Goal: Task Accomplishment & Management: Manage account settings

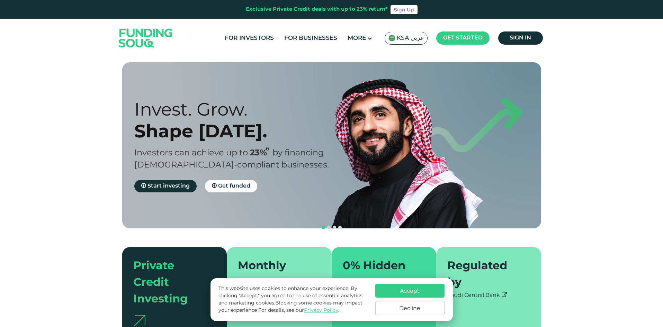
click at [417, 39] on span "KSA عربي" at bounding box center [410, 38] width 27 height 8
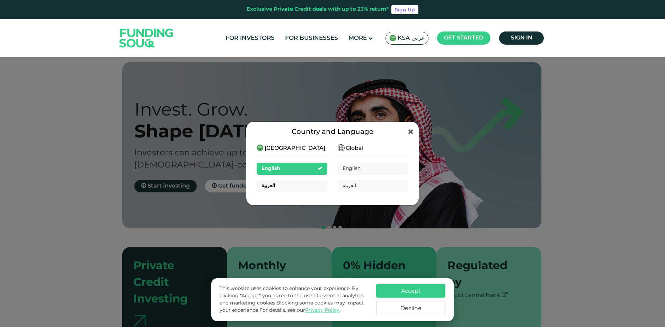
click at [277, 187] on div "العربية" at bounding box center [291, 186] width 71 height 12
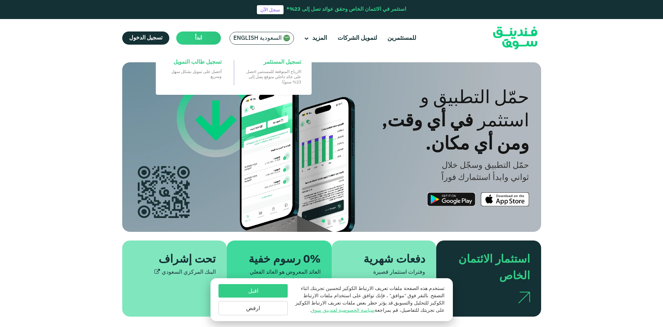
click at [196, 39] on span "ابدأ" at bounding box center [198, 37] width 7 height 5
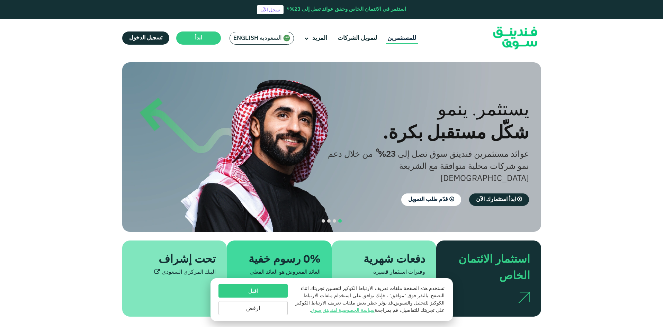
click at [400, 39] on link "للمستثمرين" at bounding box center [402, 38] width 32 height 11
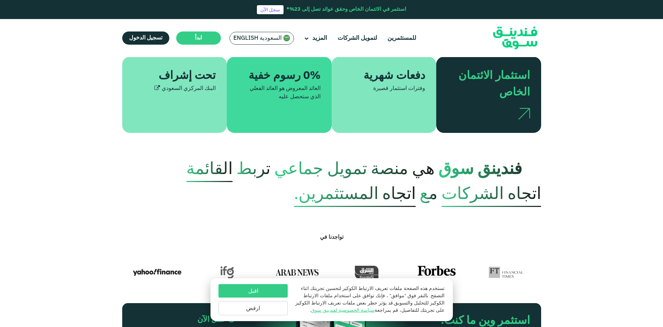
scroll to position [173, 0]
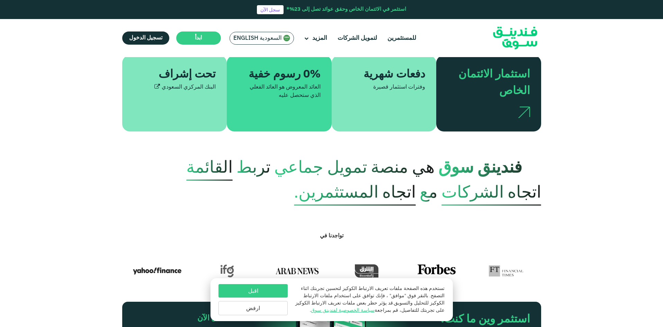
click at [257, 294] on button "اقبل" at bounding box center [252, 290] width 69 height 13
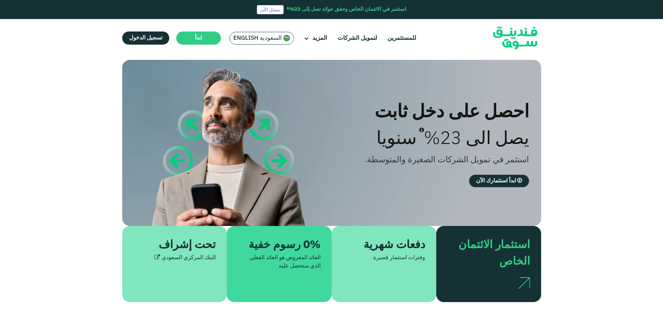
scroll to position [0, 0]
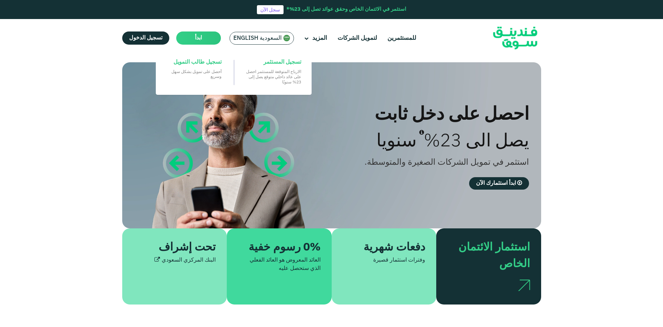
click at [198, 39] on span "ابدأ" at bounding box center [198, 37] width 7 height 5
click at [277, 64] on span "تسجيل المستثمر" at bounding box center [282, 62] width 38 height 8
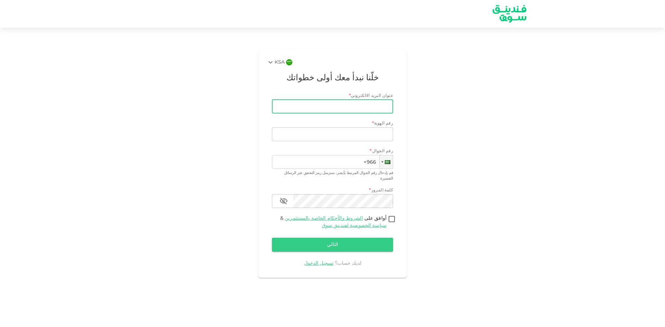
click at [347, 107] on input "عنوان البريد الالكتروني" at bounding box center [336, 107] width 114 height 14
type input "[EMAIL_ADDRESS][DOMAIN_NAME]"
click at [331, 136] on input "رقم الهوية" at bounding box center [332, 134] width 121 height 14
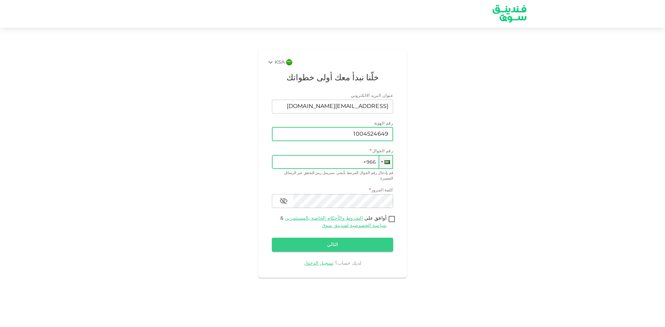
type input "1004524649"
click at [336, 169] on input "+966" at bounding box center [332, 162] width 121 height 14
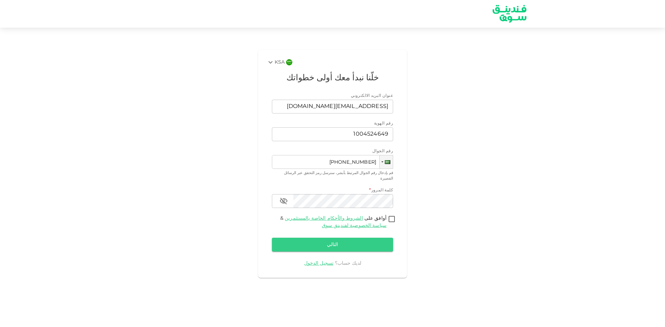
type input "+966 503 003 912"
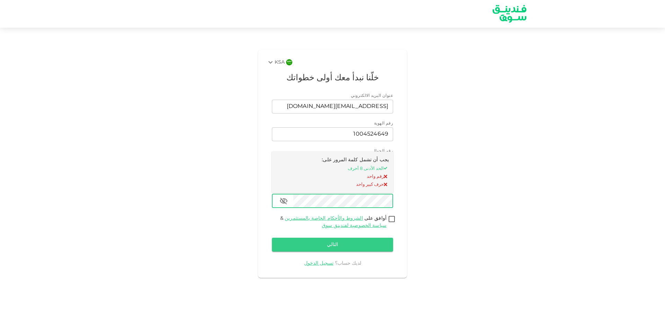
click at [285, 197] on icon "button" at bounding box center [283, 201] width 8 height 8
click at [391, 215] on input "أوافق على الشروط والأحكام الخاصة بالمستثمرين & سياسة الخصوصية لفندينق سوق" at bounding box center [391, 219] width 10 height 9
checkbox input "true"
click at [333, 238] on button "التالي" at bounding box center [332, 245] width 121 height 14
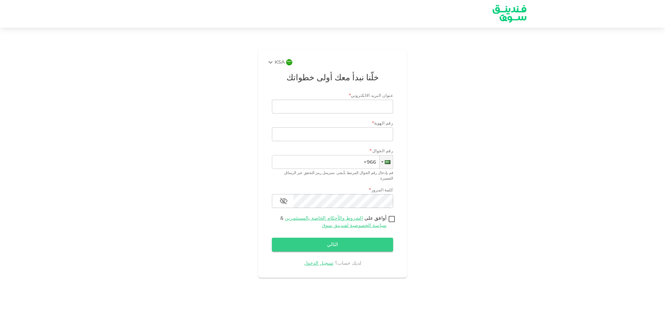
click at [323, 260] on div "لديك حساب؟ تسجيل الدخول" at bounding box center [332, 263] width 121 height 7
click at [322, 261] on link "تسجيل الدخول" at bounding box center [318, 263] width 29 height 5
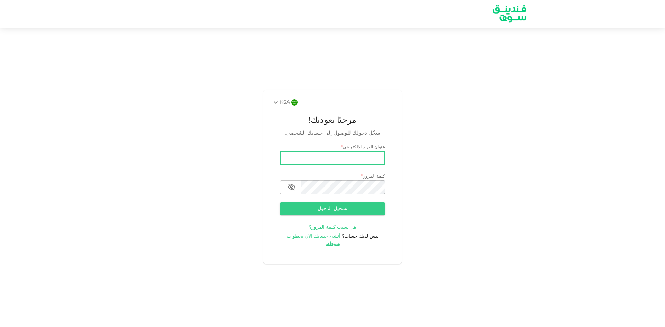
click at [350, 161] on input "email" at bounding box center [332, 158] width 105 height 14
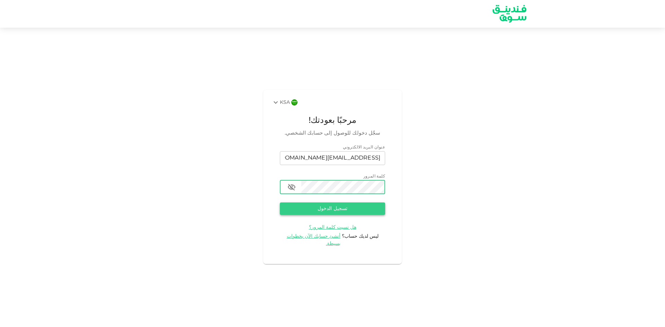
click at [338, 213] on button "تسجيل الدخول" at bounding box center [332, 208] width 105 height 12
click at [292, 190] on icon "button" at bounding box center [292, 187] width 8 height 7
click at [307, 164] on input "[EMAIL_ADDRESS][DOMAIN_NAME]" at bounding box center [332, 158] width 105 height 14
click at [330, 212] on button "تسجيل الدخول" at bounding box center [332, 208] width 105 height 12
click at [330, 163] on input "[EMAIL_ADDRESS][DOMAIN_NAME]" at bounding box center [332, 158] width 105 height 14
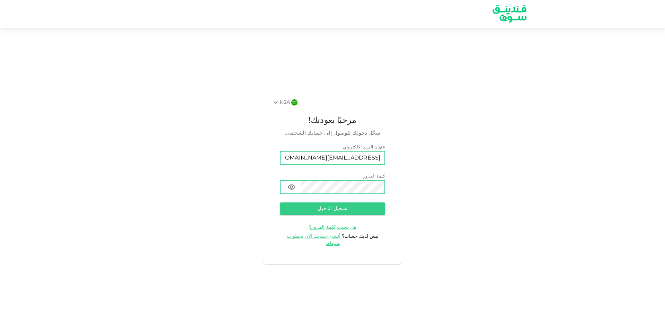
click at [331, 161] on input "[EMAIL_ADDRESS][DOMAIN_NAME]" at bounding box center [332, 158] width 105 height 14
type input "[EMAIL_ADDRESS][DOMAIN_NAME]"
click at [337, 214] on button "تسجيل الدخول" at bounding box center [332, 208] width 105 height 12
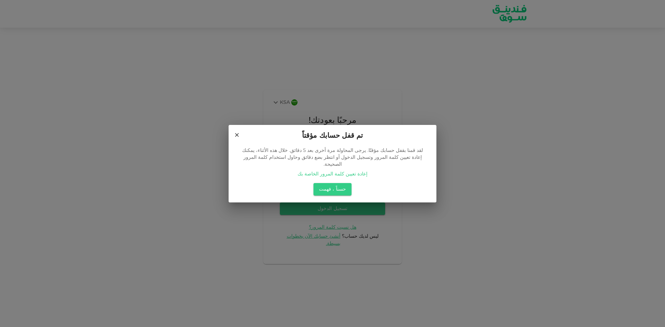
click at [337, 172] on link "إعادة تعيين كلمة المرور الخاصة بك" at bounding box center [332, 174] width 70 height 5
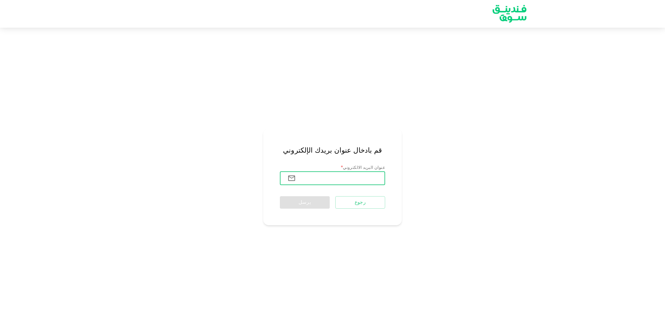
click at [339, 182] on input "عنوان البريد الالكتروني" at bounding box center [343, 178] width 84 height 14
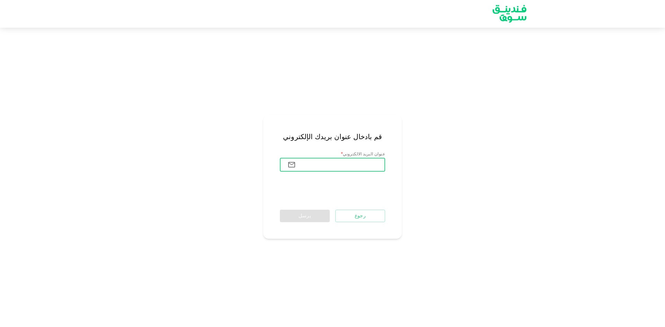
type input "[EMAIL_ADDRESS][DOMAIN_NAME]"
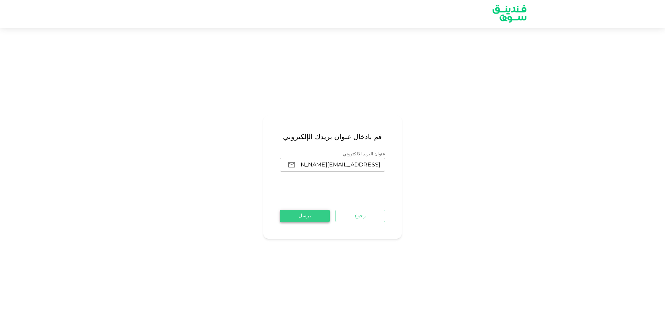
click at [299, 216] on button "يرسل" at bounding box center [305, 216] width 50 height 12
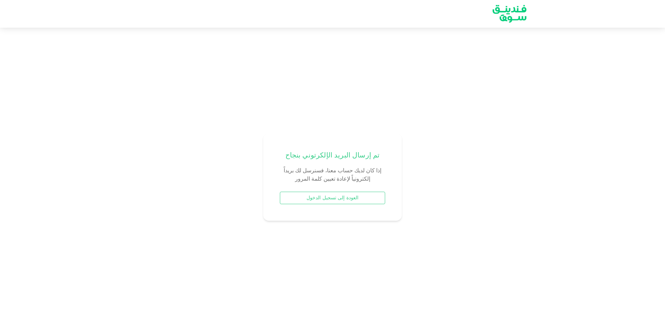
click at [341, 200] on button "العودة إلى تسجيل الدخول" at bounding box center [332, 198] width 105 height 12
